Goal: Information Seeking & Learning: Learn about a topic

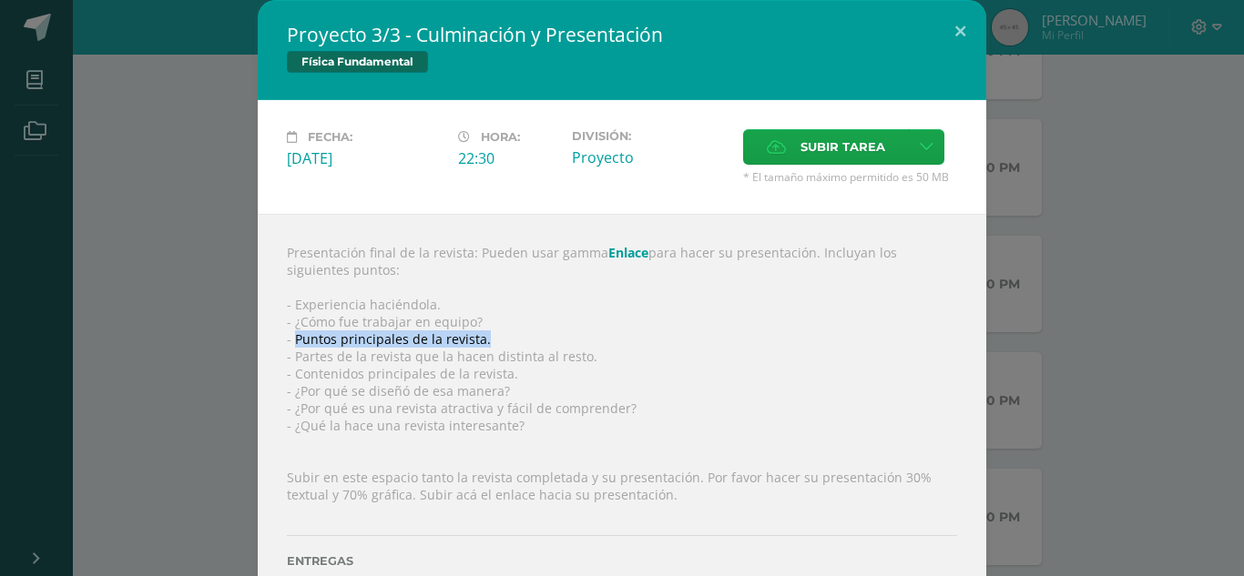
scroll to position [64, 0]
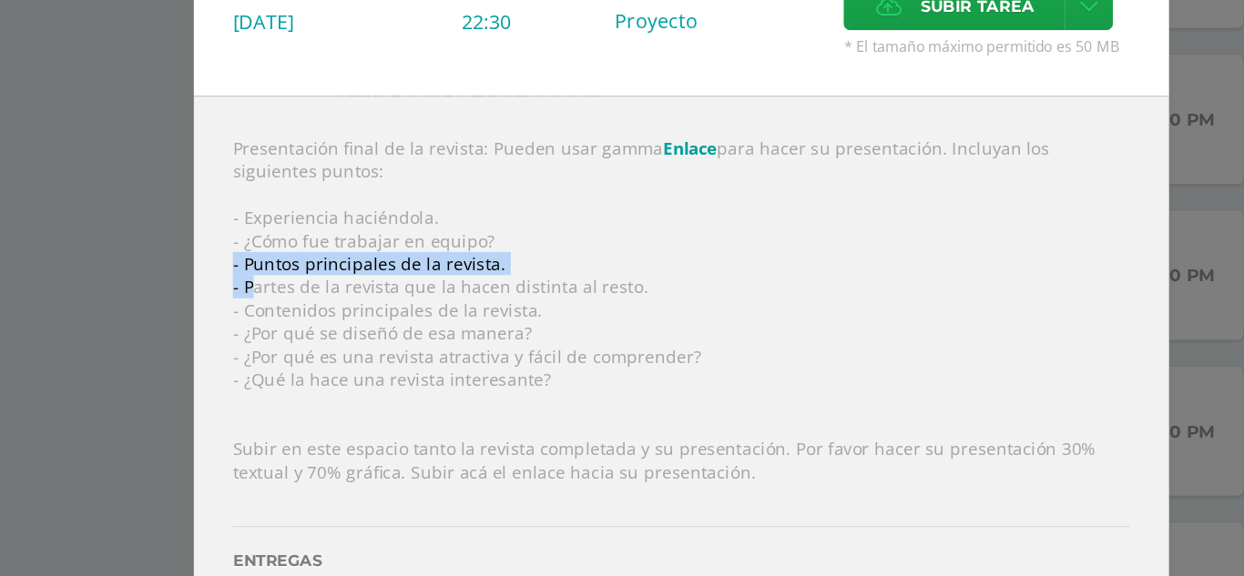
drag, startPoint x: 292, startPoint y: 290, endPoint x: 588, endPoint y: 281, distance: 296.1
click at [588, 281] on div "Presentación final de la revista: Pueden usar gamma Enlace para hacer su presen…" at bounding box center [622, 363] width 729 height 426
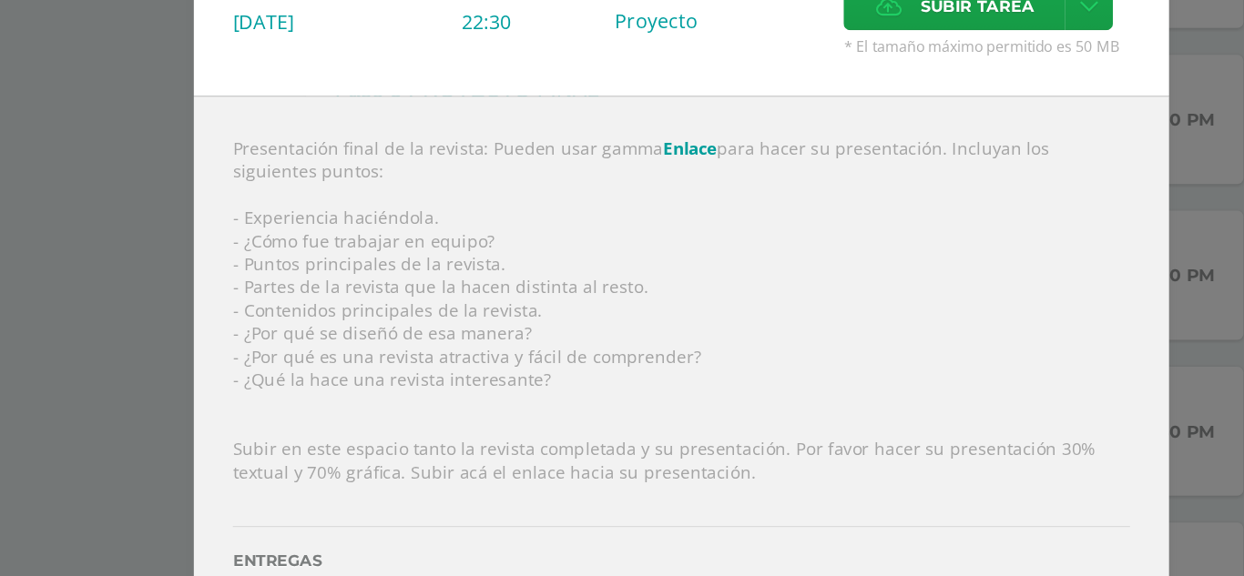
click at [577, 284] on div "Presentación final de la revista: Pueden usar gamma Enlace para hacer su presen…" at bounding box center [622, 363] width 729 height 426
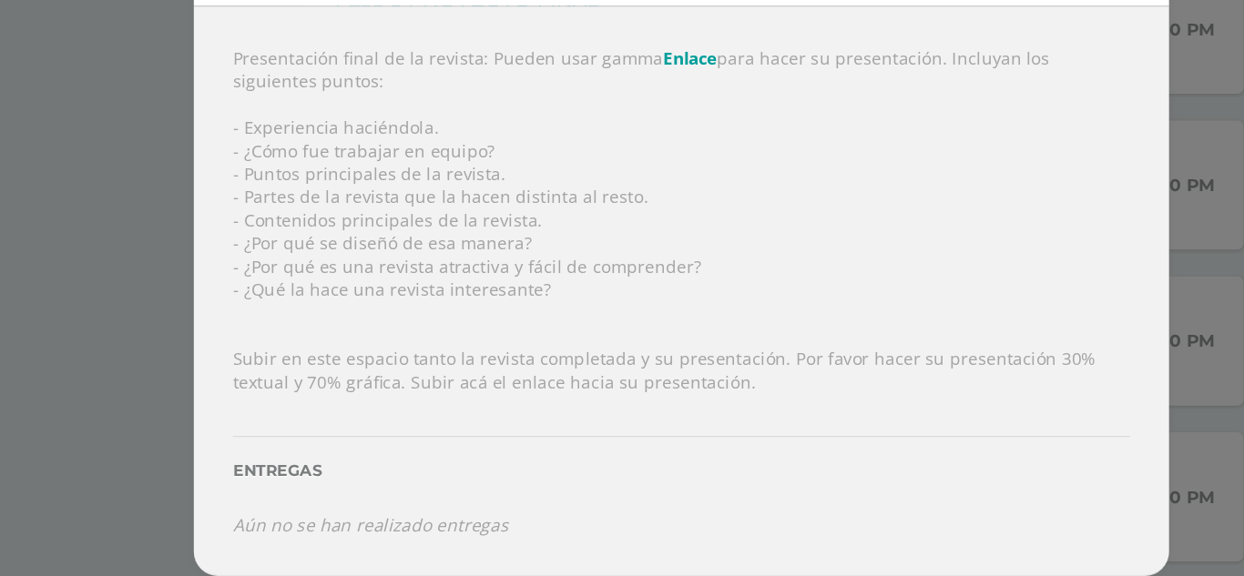
scroll to position [357, 0]
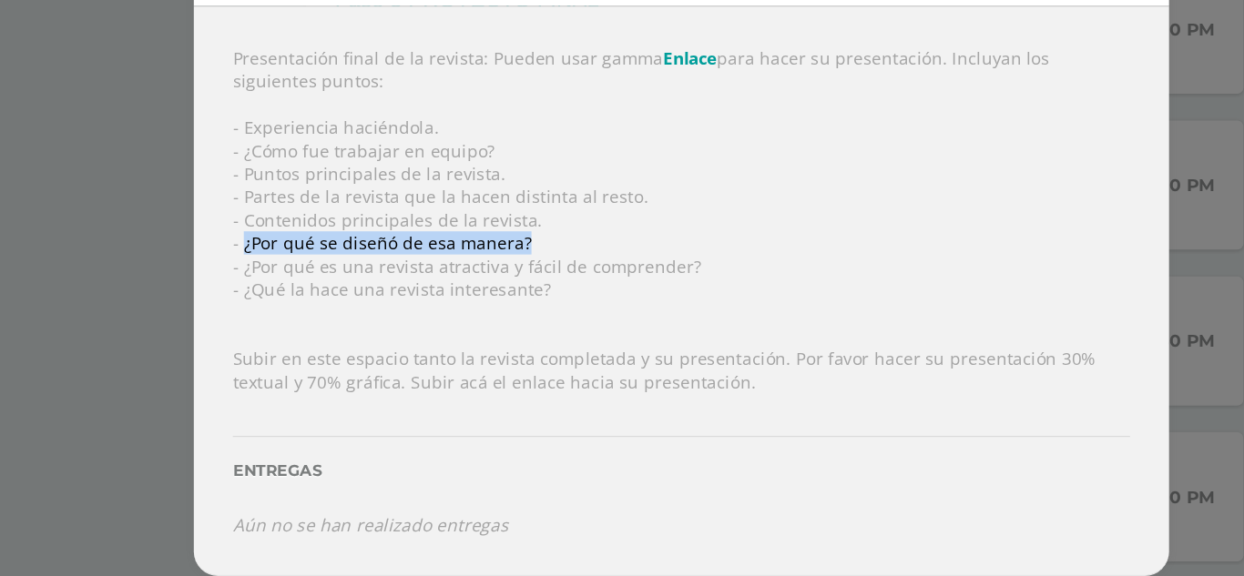
drag, startPoint x: 288, startPoint y: 323, endPoint x: 516, endPoint y: 321, distance: 228.6
click at [516, 321] on div "Presentación final de la revista: Pueden usar gamma Enlace para hacer su presen…" at bounding box center [622, 363] width 729 height 426
copy div "¿Por qué se diseñó de esa manera?"
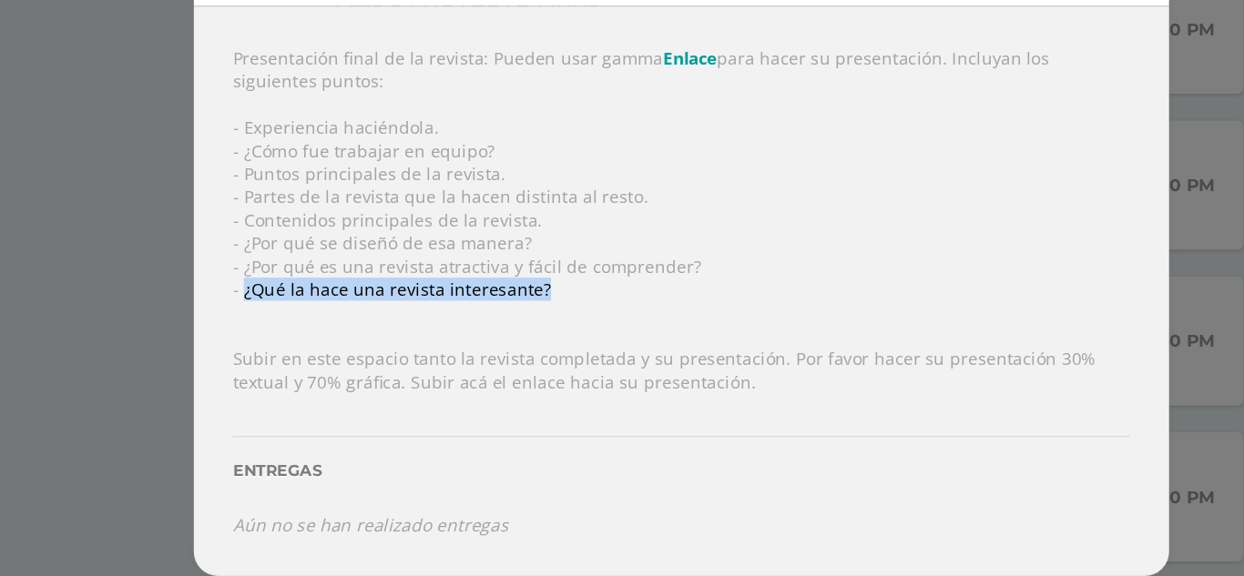
drag, startPoint x: 290, startPoint y: 362, endPoint x: 556, endPoint y: 353, distance: 267.0
click at [556, 353] on div "Presentación final de la revista: Pueden usar gamma Enlace para hacer su presen…" at bounding box center [622, 363] width 729 height 426
copy div "¿Qué la hace una revista interesante?"
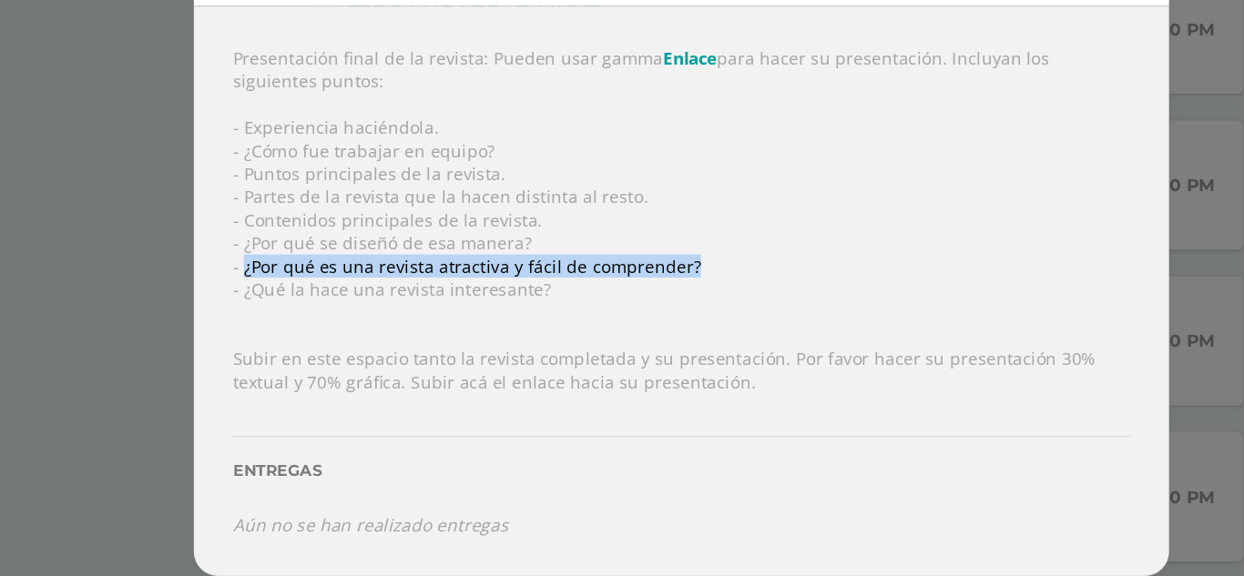
drag, startPoint x: 290, startPoint y: 341, endPoint x: 637, endPoint y: 345, distance: 347.9
click at [637, 345] on div "Presentación final de la revista: Pueden usar gamma Enlace para hacer su presen…" at bounding box center [622, 363] width 729 height 426
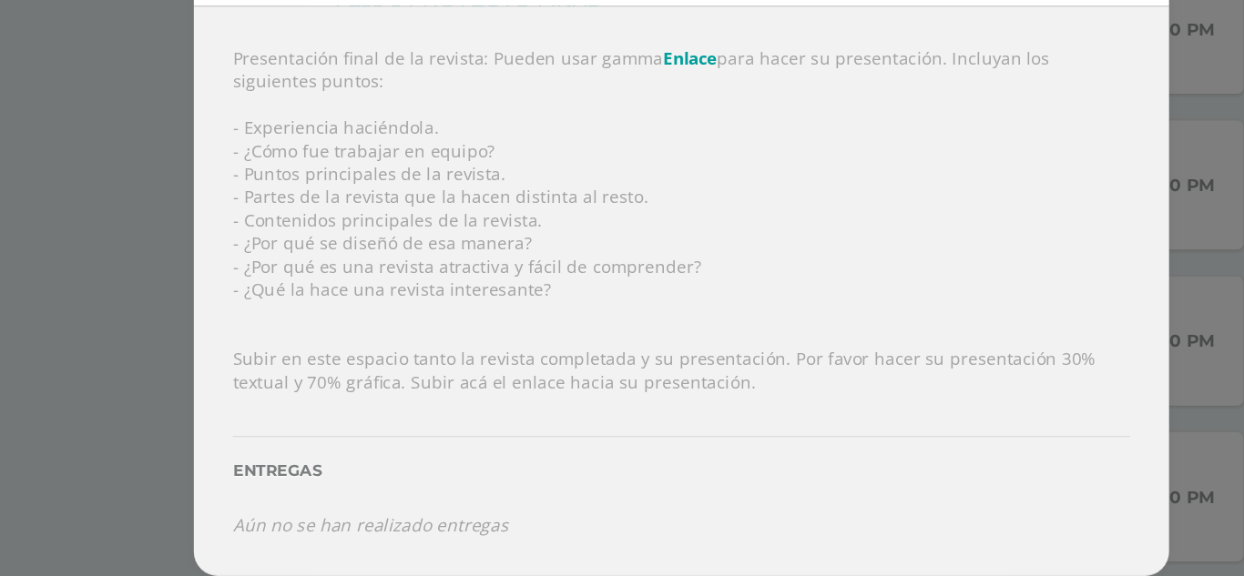
drag, startPoint x: 590, startPoint y: 333, endPoint x: 311, endPoint y: 362, distance: 280.2
click at [311, 362] on div "Presentación final de la revista: Pueden usar gamma Enlace para hacer su presen…" at bounding box center [622, 363] width 729 height 426
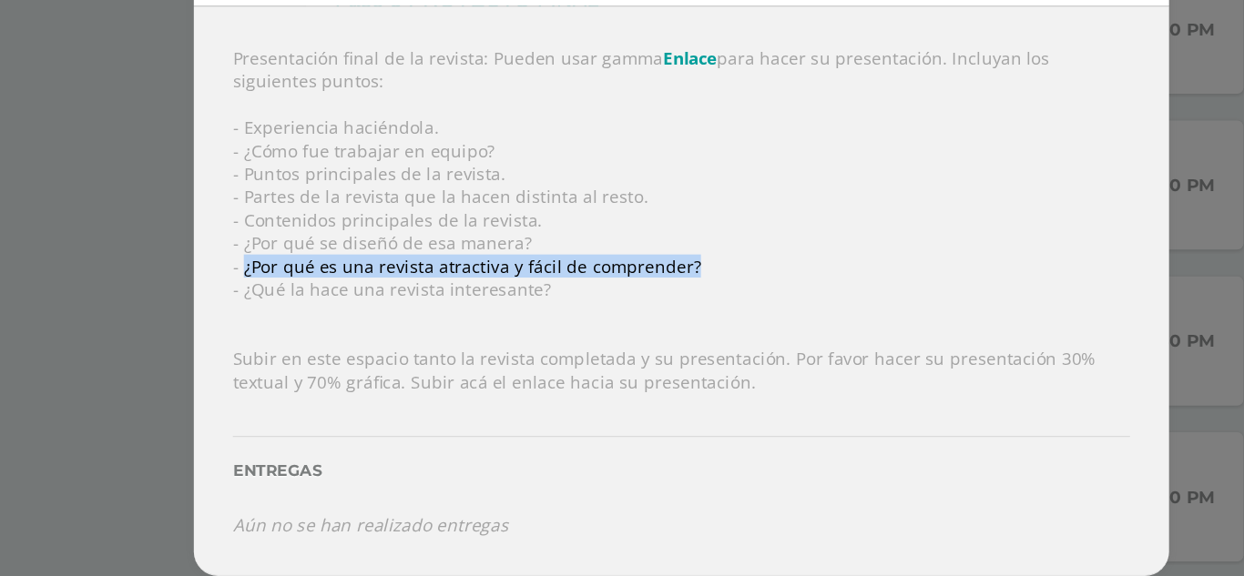
drag, startPoint x: 290, startPoint y: 344, endPoint x: 629, endPoint y: 347, distance: 339.7
click at [629, 347] on div "Presentación final de la revista: Pueden usar gamma Enlace para hacer su presen…" at bounding box center [622, 363] width 729 height 426
copy div "¿Por qué es una revista atractiva y fácil de comprender?"
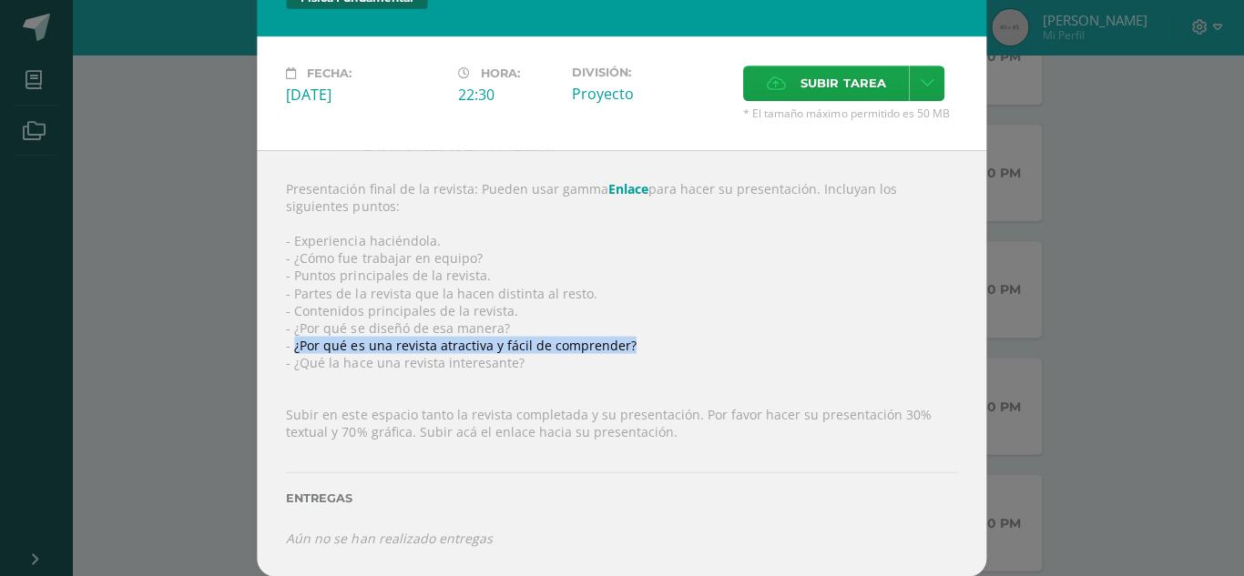
scroll to position [352, 0]
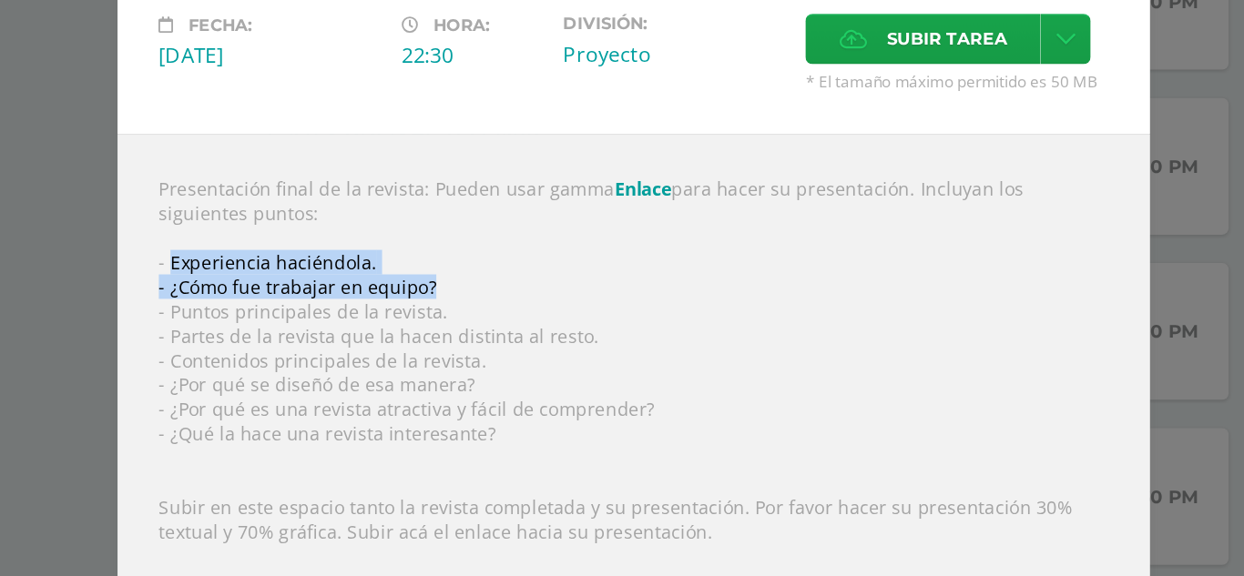
drag, startPoint x: 287, startPoint y: 241, endPoint x: 483, endPoint y: 257, distance: 196.4
click at [483, 257] on div "Presentación final de la revista: Pueden usar gamma Enlace para hacer su presen…" at bounding box center [622, 363] width 729 height 426
click at [347, 258] on div "Presentación final de la revista: Pueden usar gamma Enlace para hacer su presen…" at bounding box center [622, 363] width 729 height 426
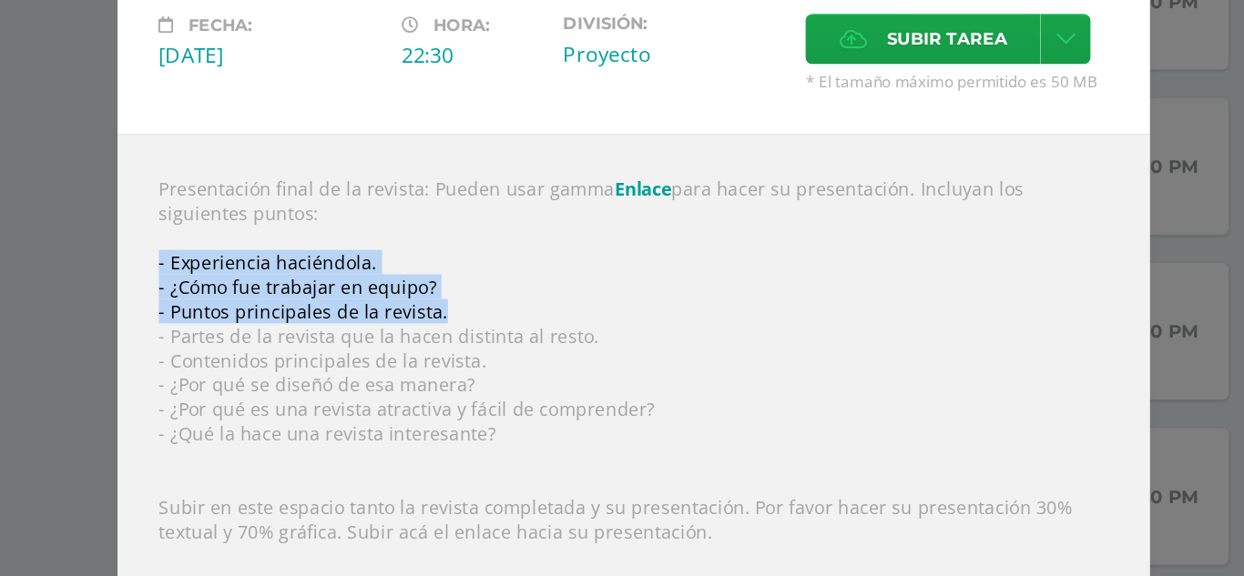
drag, startPoint x: 278, startPoint y: 239, endPoint x: 489, endPoint y: 280, distance: 215.0
click at [489, 280] on div "Presentación final de la revista: Pueden usar gamma Enlace para hacer su presen…" at bounding box center [622, 363] width 729 height 426
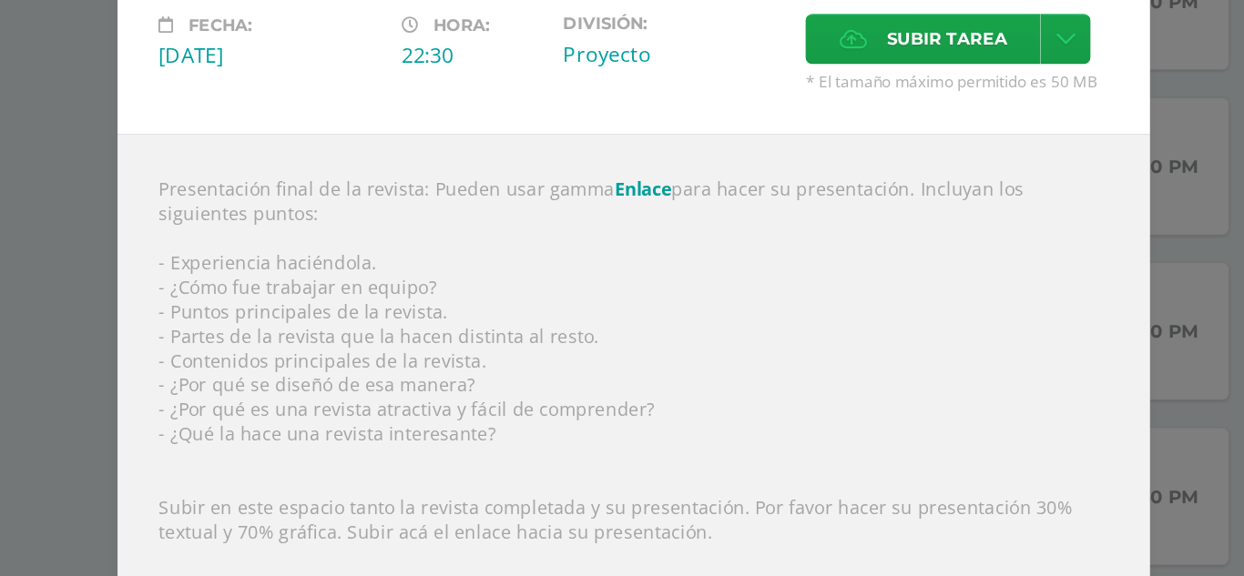
click at [461, 304] on div "Presentación final de la revista: Pueden usar gamma Enlace para hacer su presen…" at bounding box center [622, 363] width 729 height 426
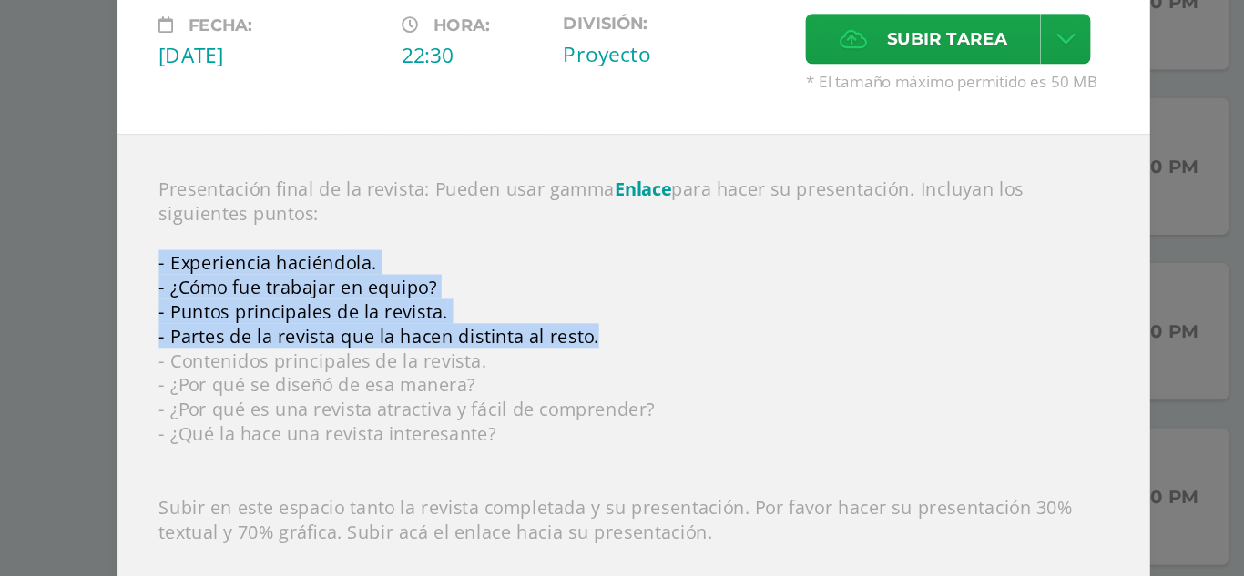
drag, startPoint x: 278, startPoint y: 245, endPoint x: 596, endPoint y: 290, distance: 320.9
click at [596, 290] on div "Presentación final de la revista: Pueden usar gamma Enlace para hacer su presen…" at bounding box center [622, 363] width 729 height 426
click at [362, 276] on div "Presentación final de la revista: Pueden usar gamma Enlace para hacer su presen…" at bounding box center [622, 363] width 729 height 426
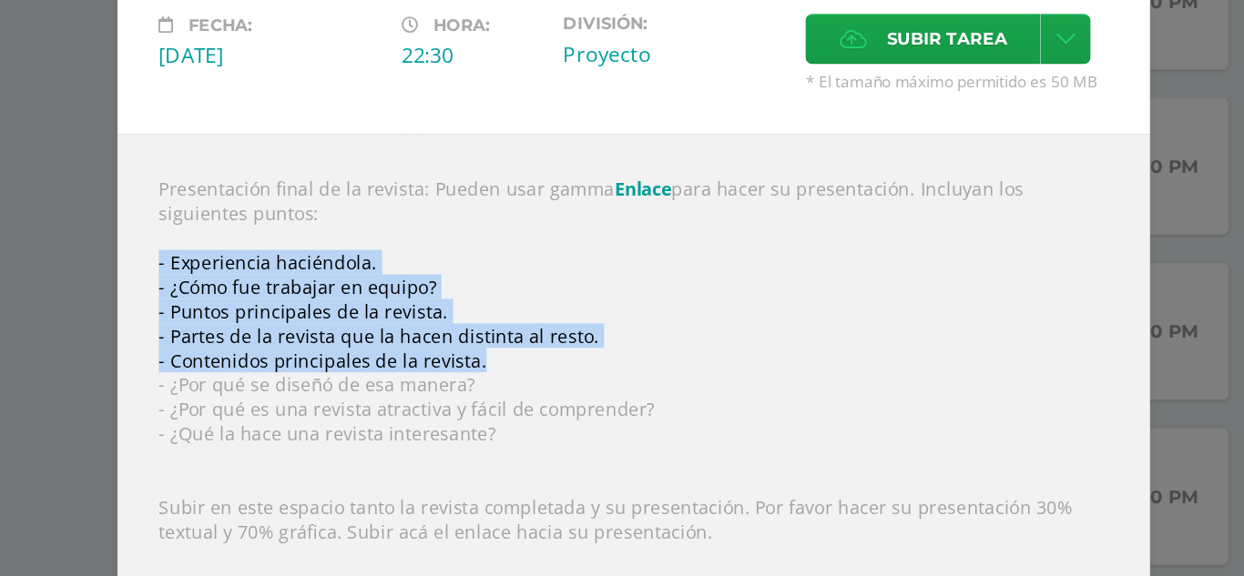
drag, startPoint x: 280, startPoint y: 244, endPoint x: 518, endPoint y: 313, distance: 248.4
click at [518, 313] on div "Presentación final de la revista: Pueden usar gamma Enlace para hacer su presen…" at bounding box center [622, 363] width 729 height 426
click at [344, 270] on div "Presentación final de la revista: Pueden usar gamma Enlace para hacer su presen…" at bounding box center [622, 363] width 729 height 426
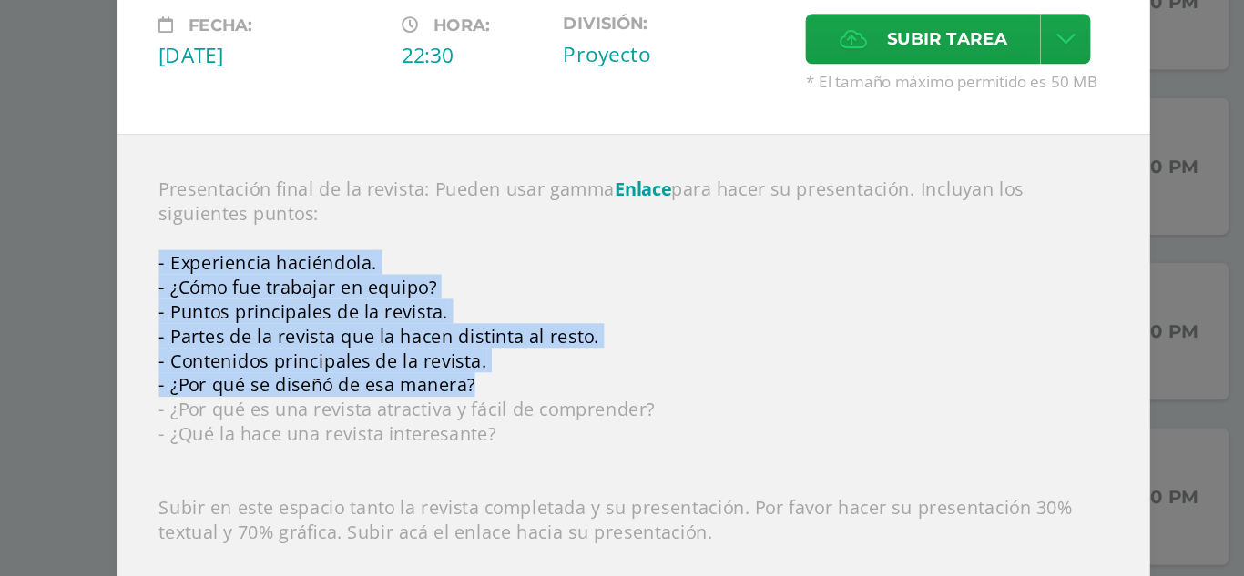
drag, startPoint x: 279, startPoint y: 240, endPoint x: 509, endPoint y: 324, distance: 245.2
click at [509, 324] on div "Presentación final de la revista: Pueden usar gamma Enlace para hacer su presen…" at bounding box center [622, 363] width 729 height 426
click at [362, 300] on div "Presentación final de la revista: Pueden usar gamma Enlace para hacer su presen…" at bounding box center [622, 363] width 729 height 426
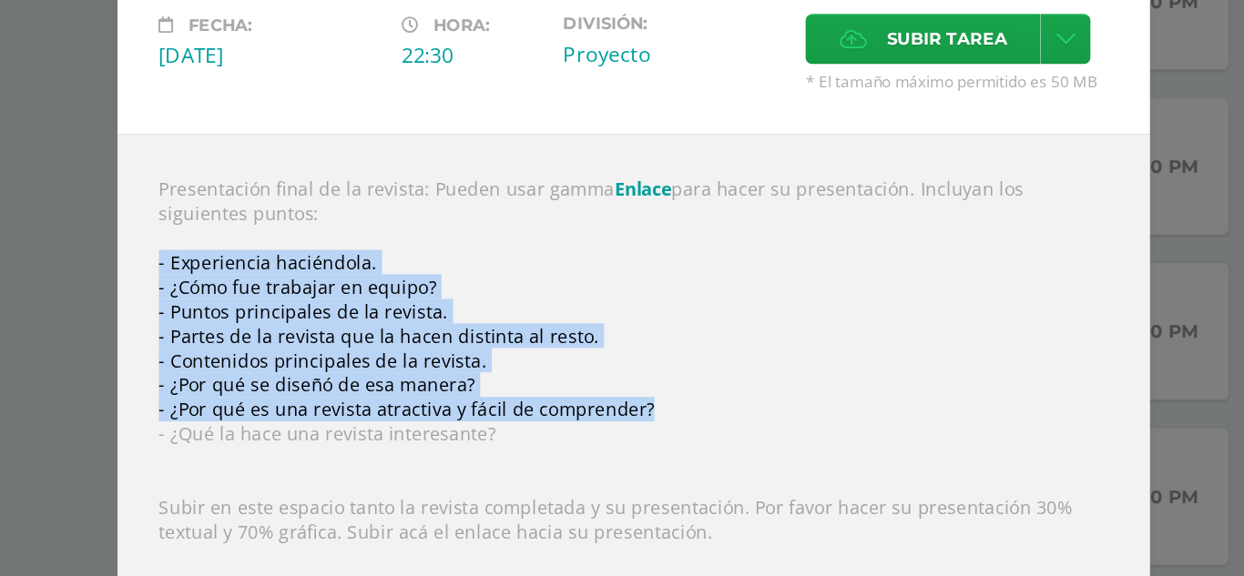
drag, startPoint x: 281, startPoint y: 240, endPoint x: 673, endPoint y: 344, distance: 405.1
click at [673, 344] on div "Presentación final de la revista: Pueden usar gamma Enlace para hacer su presen…" at bounding box center [622, 363] width 729 height 426
